Goal: Obtain resource: Download file/media

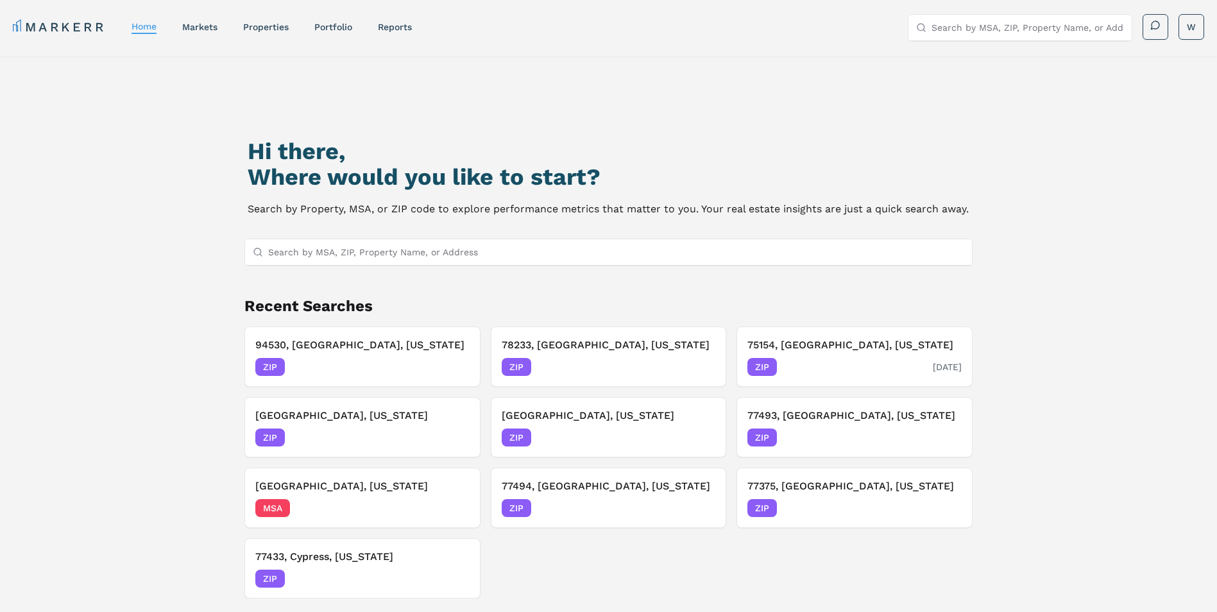
click at [802, 355] on div "75154, [GEOGRAPHIC_DATA], [US_STATE] ZIP [DATE]" at bounding box center [854, 356] width 214 height 38
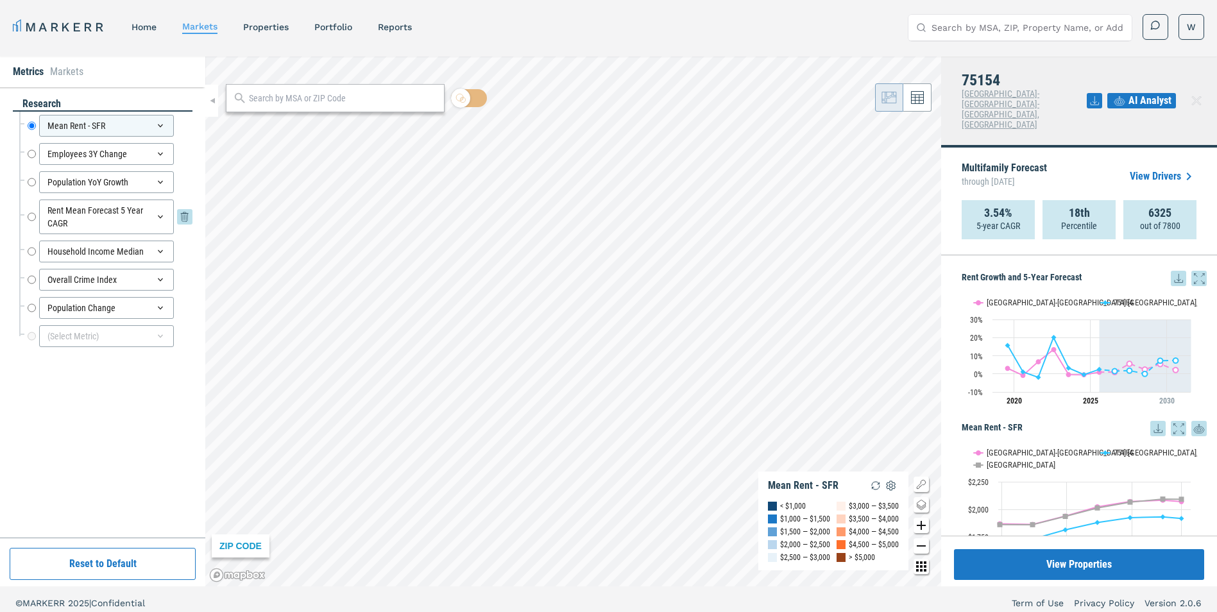
click at [35, 216] on input "Rent Mean Forecast 5 Year CAGR" at bounding box center [32, 217] width 8 height 35
radio input "false"
radio input "true"
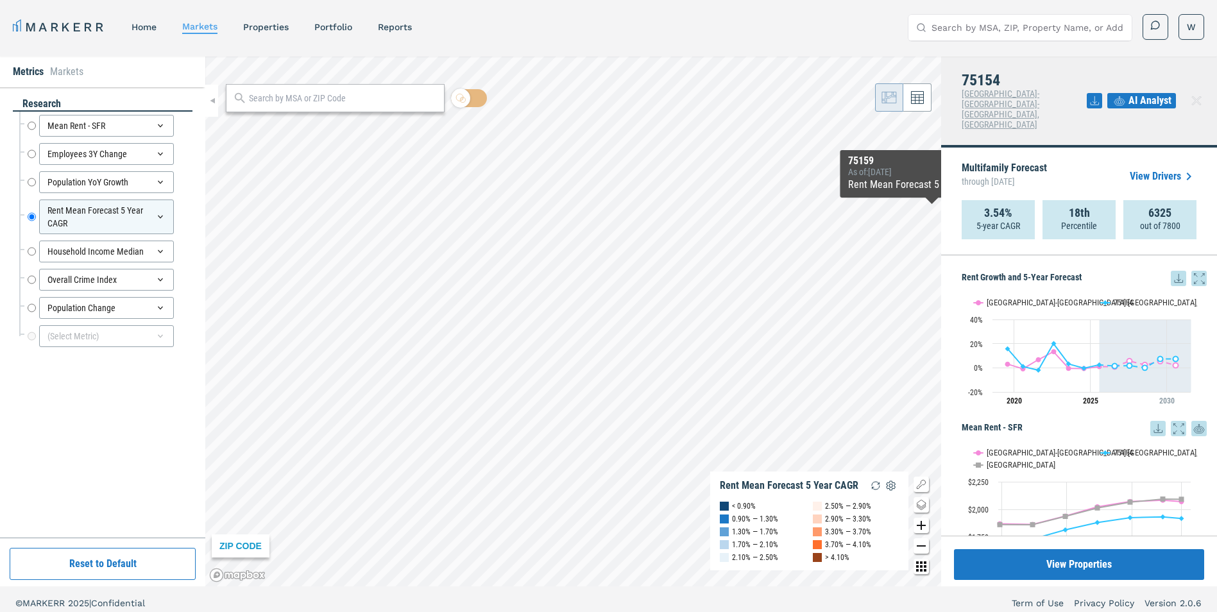
click at [1171, 271] on icon at bounding box center [1178, 278] width 15 height 15
click at [1121, 324] on div "Download as XLS" at bounding box center [1122, 330] width 74 height 13
